Goal: Transaction & Acquisition: Subscribe to service/newsletter

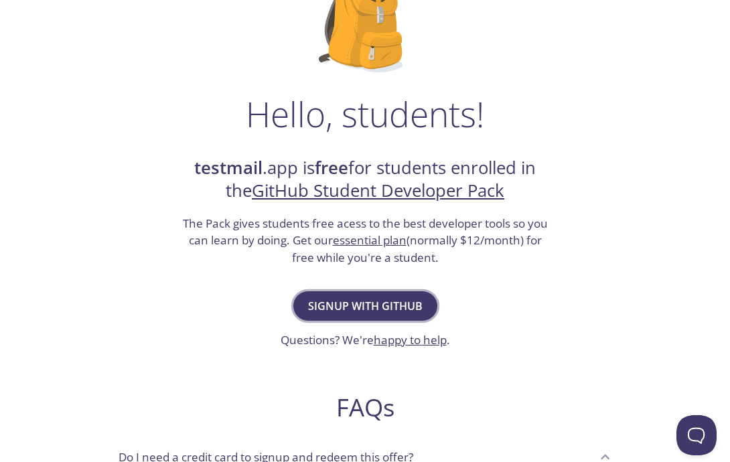
click at [392, 311] on span "Signup with GitHub" at bounding box center [365, 306] width 115 height 19
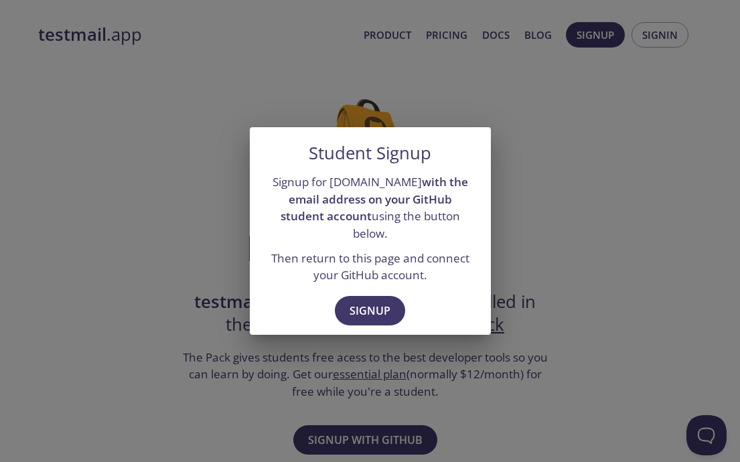
click at [577, 240] on div "Student Signup Signup for testmail.app with the email address on your GitHub st…" at bounding box center [370, 231] width 740 height 462
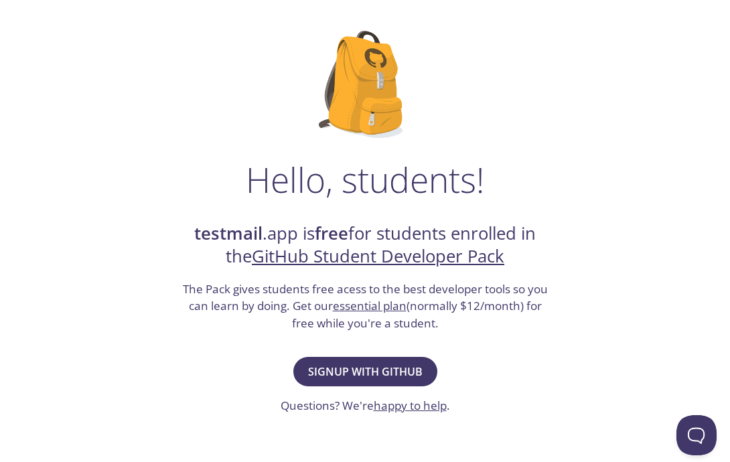
scroll to position [134, 0]
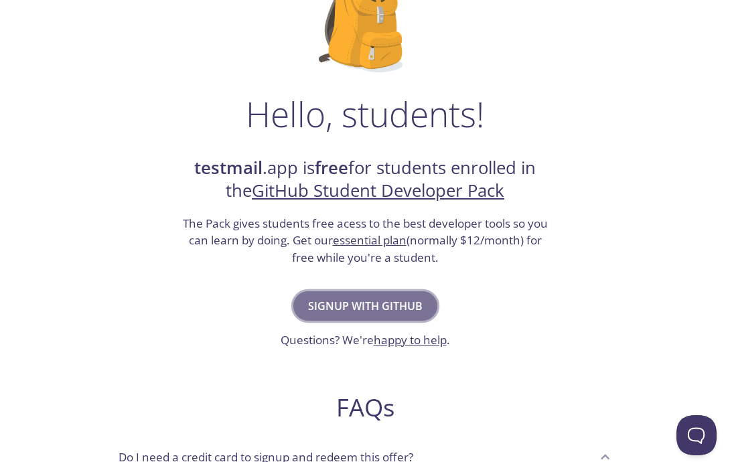
click at [350, 304] on span "Signup with GitHub" at bounding box center [365, 306] width 115 height 19
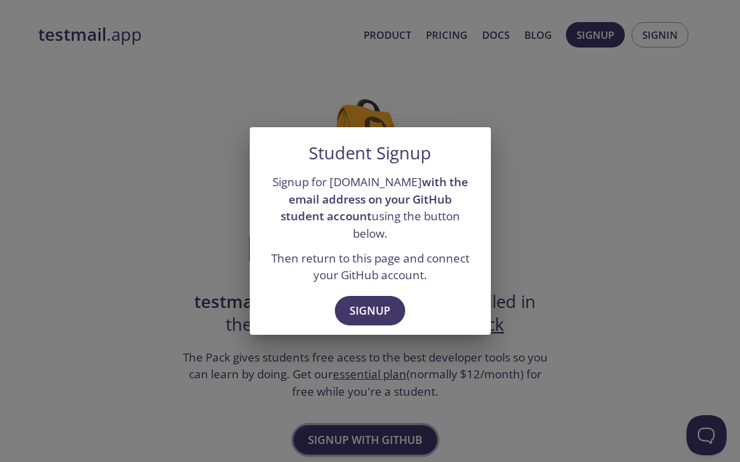
click at [350, 304] on span "Signup" at bounding box center [370, 310] width 41 height 19
click at [380, 301] on span "Signup" at bounding box center [370, 310] width 41 height 19
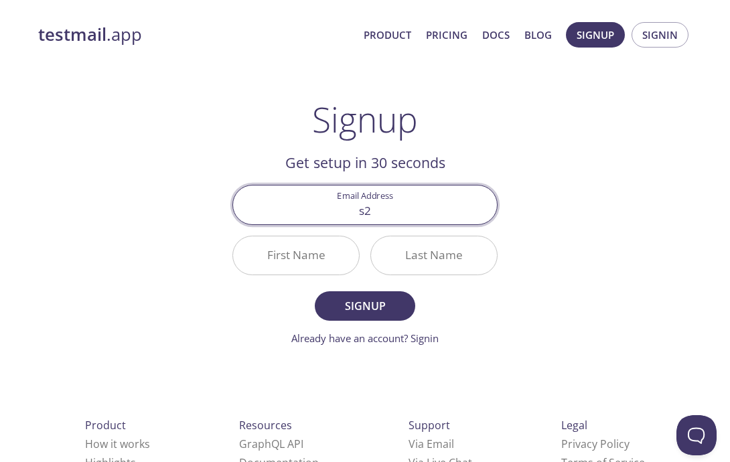
type input "[EMAIL_ADDRESS][DOMAIN_NAME]"
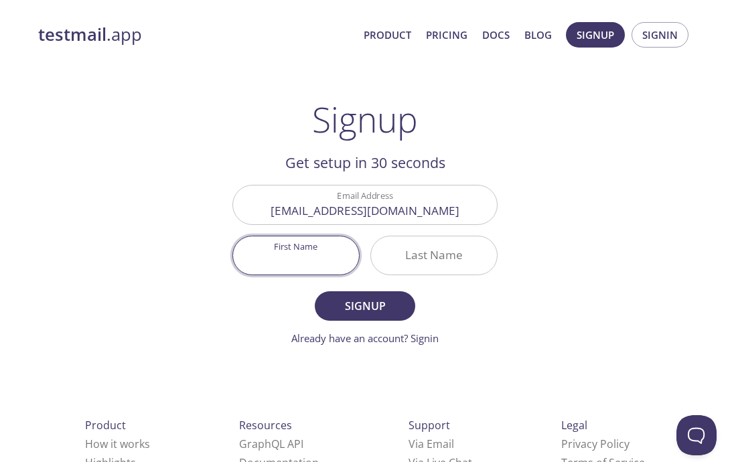
click at [335, 263] on input "First Name" at bounding box center [296, 255] width 126 height 38
type input "Jonathan"
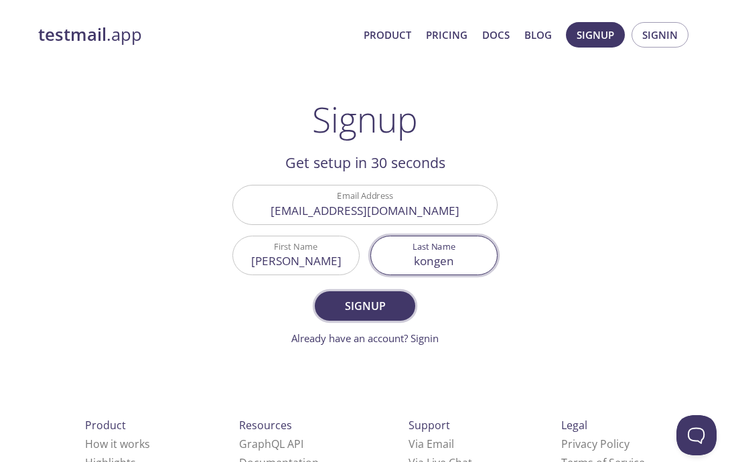
type input "kongen"
click at [384, 298] on span "Signup" at bounding box center [365, 306] width 71 height 19
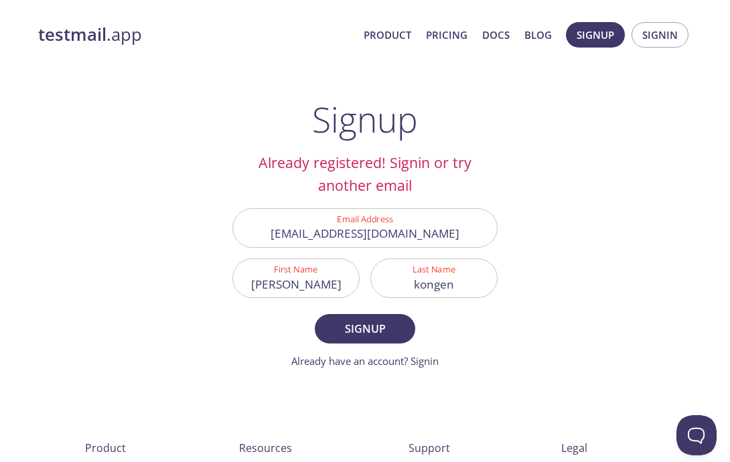
click at [421, 366] on link "Already have an account? Signin" at bounding box center [364, 360] width 147 height 13
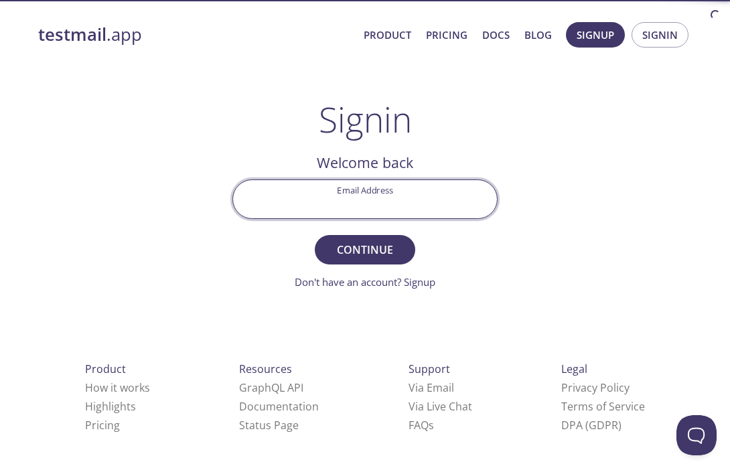
click at [398, 211] on input "Email Address" at bounding box center [365, 199] width 264 height 38
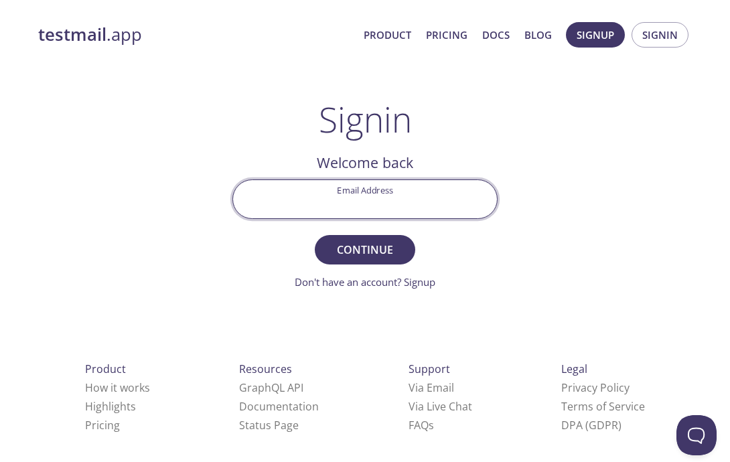
type input "[EMAIL_ADDRESS][DOMAIN_NAME]"
click at [366, 259] on span "Continue" at bounding box center [365, 249] width 71 height 19
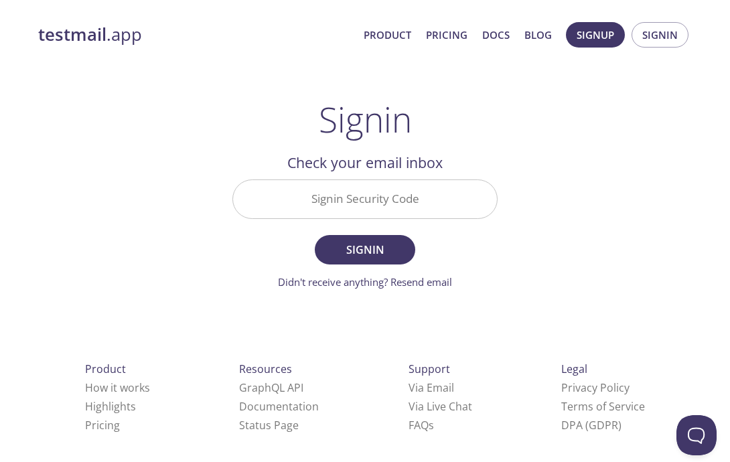
click at [346, 200] on input "Signin Security Code" at bounding box center [365, 199] width 264 height 38
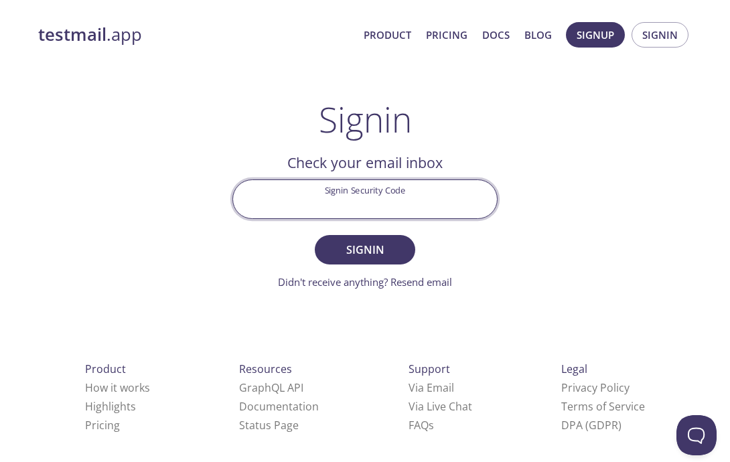
paste input "PY56MXR"
type input "PY56MXR"
click at [368, 252] on span "Signin" at bounding box center [365, 249] width 71 height 19
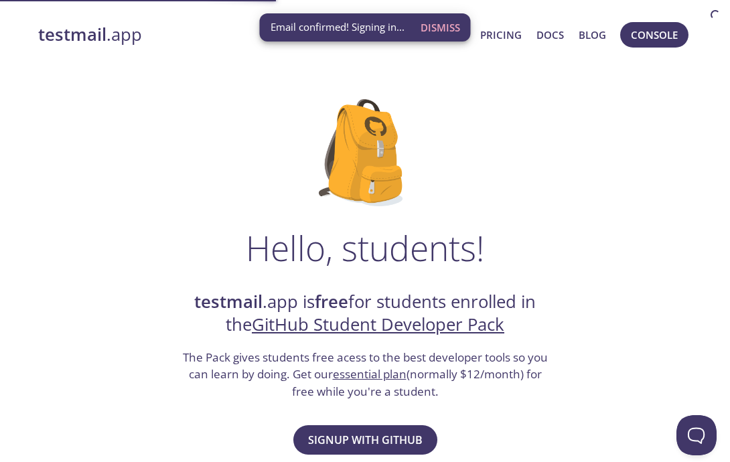
scroll to position [33, 0]
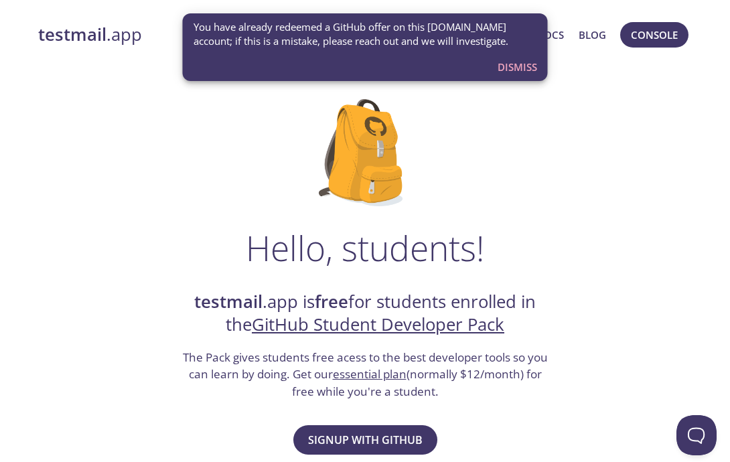
click at [512, 52] on div "You have already redeemed a GitHub offer on this [DOMAIN_NAME] account; if this…" at bounding box center [366, 35] width 344 height 40
click at [515, 64] on span "Dismiss" at bounding box center [518, 66] width 40 height 17
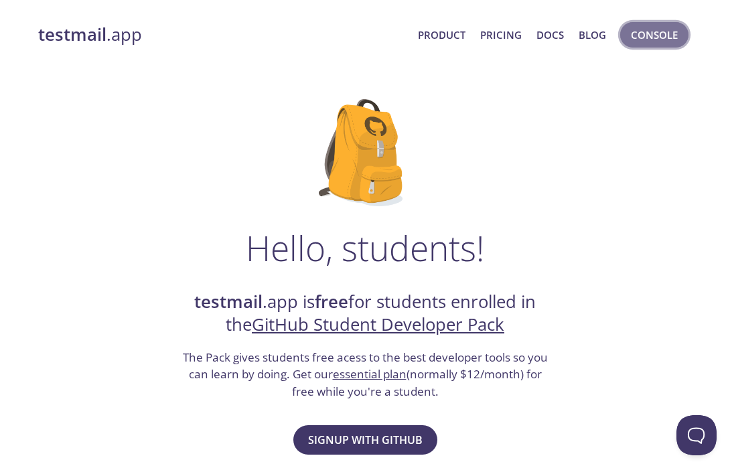
click at [660, 34] on span "Console" at bounding box center [654, 34] width 47 height 17
click at [658, 50] on span "Console" at bounding box center [654, 35] width 75 height 32
click at [657, 38] on span "Console" at bounding box center [654, 34] width 47 height 17
